Goal: Find specific page/section: Find specific page/section

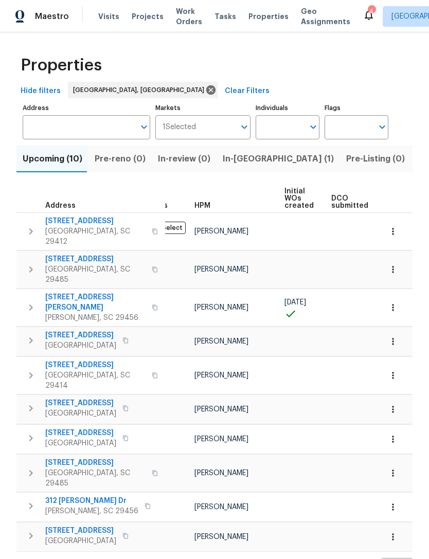
scroll to position [0, 19]
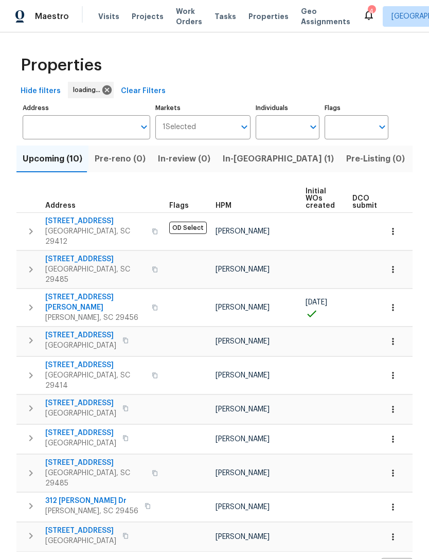
click at [183, 8] on span "Work Orders" at bounding box center [189, 16] width 26 height 21
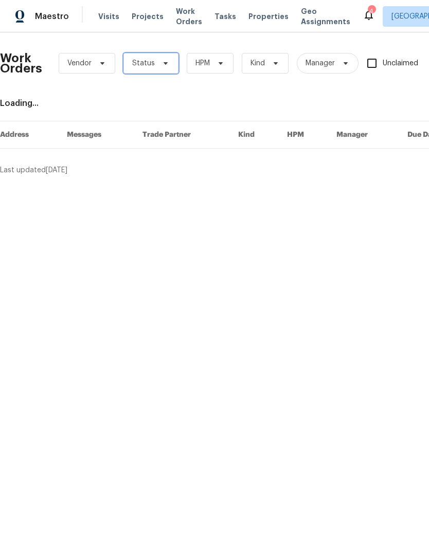
click at [165, 65] on icon at bounding box center [166, 63] width 8 height 8
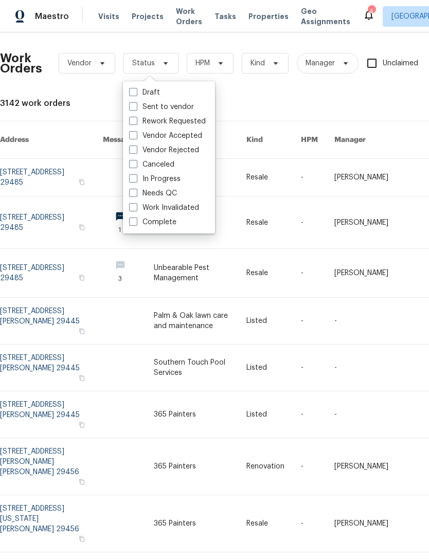
click at [136, 196] on span at bounding box center [133, 193] width 8 height 8
click at [136, 195] on input "Needs QC" at bounding box center [132, 191] width 7 height 7
checkbox input "true"
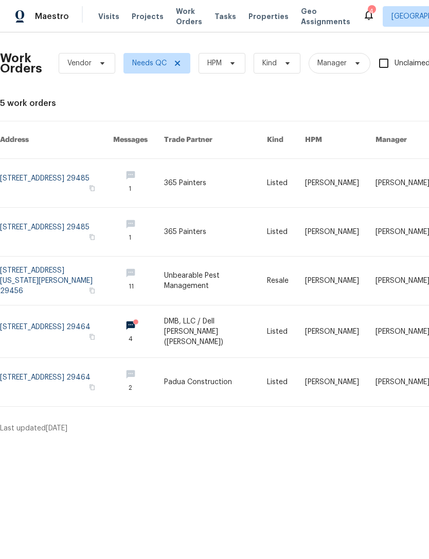
click at [167, 27] on div "Maestro Visits Projects Work Orders Tasks Properties Geo Assignments 4 [GEOGRAP…" at bounding box center [214, 16] width 429 height 32
click at [176, 17] on span "Work Orders" at bounding box center [189, 16] width 26 height 21
click at [176, 11] on span "Work Orders" at bounding box center [189, 16] width 26 height 21
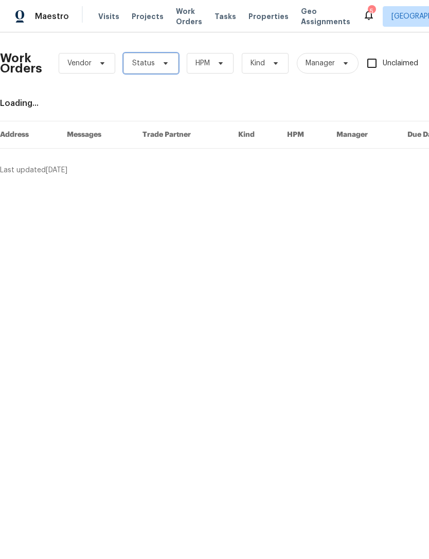
click at [162, 69] on span "Status" at bounding box center [151, 63] width 55 height 21
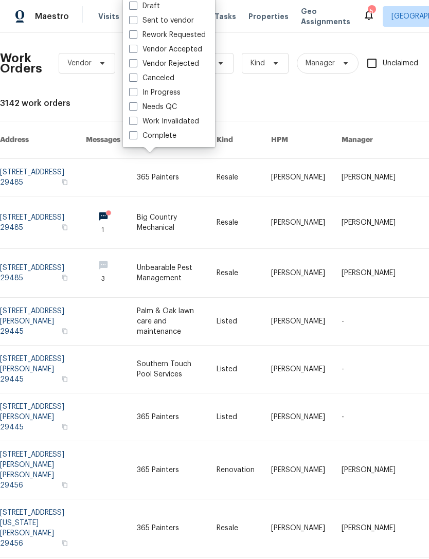
click at [138, 107] on label "Needs QC" at bounding box center [153, 107] width 48 height 10
click at [136, 107] on input "Needs QC" at bounding box center [132, 105] width 7 height 7
checkbox input "true"
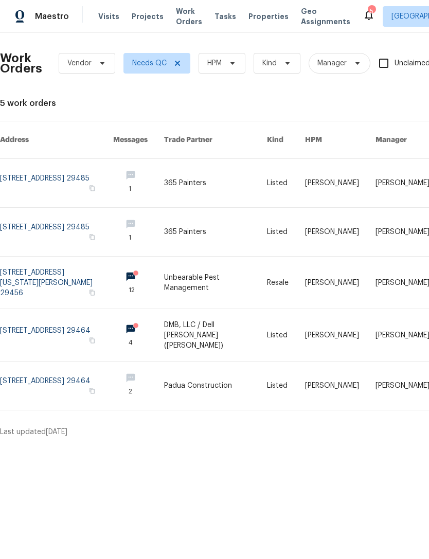
click at [255, 20] on span "Properties" at bounding box center [269, 16] width 40 height 10
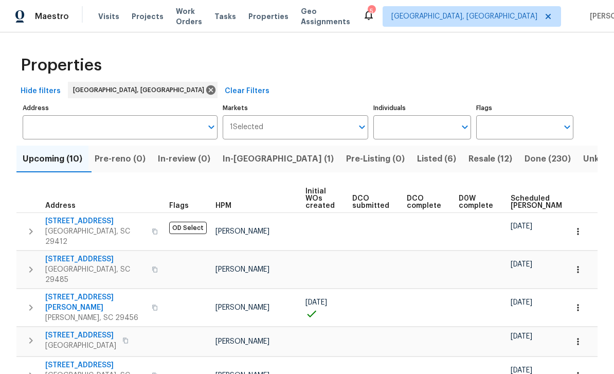
click at [395, 357] on td at bounding box center [375, 376] width 55 height 38
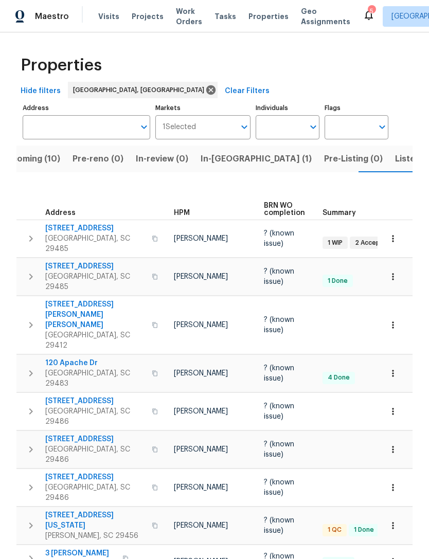
scroll to position [0, 42]
click at [397, 238] on icon "button" at bounding box center [393, 239] width 10 height 10
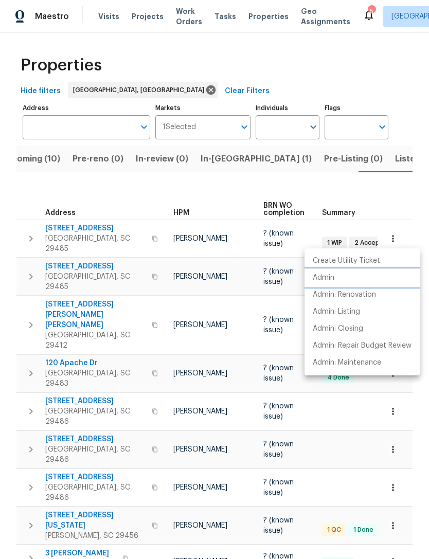
click at [336, 276] on li "Admin" at bounding box center [362, 278] width 115 height 17
